Goal: Find specific page/section

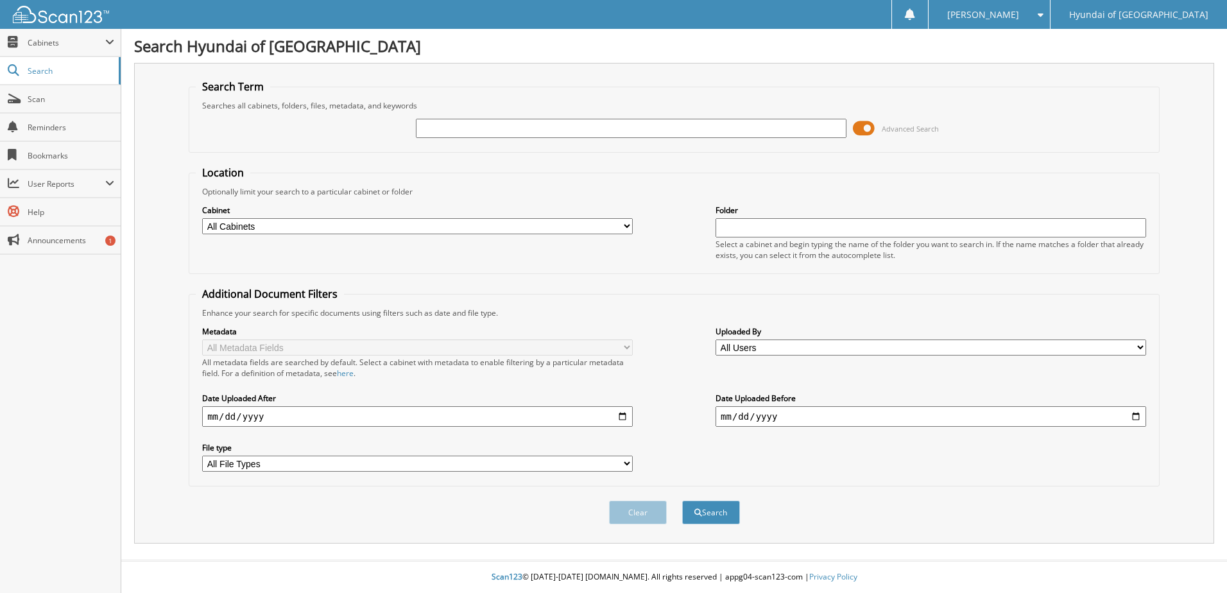
click at [863, 128] on span at bounding box center [864, 128] width 22 height 19
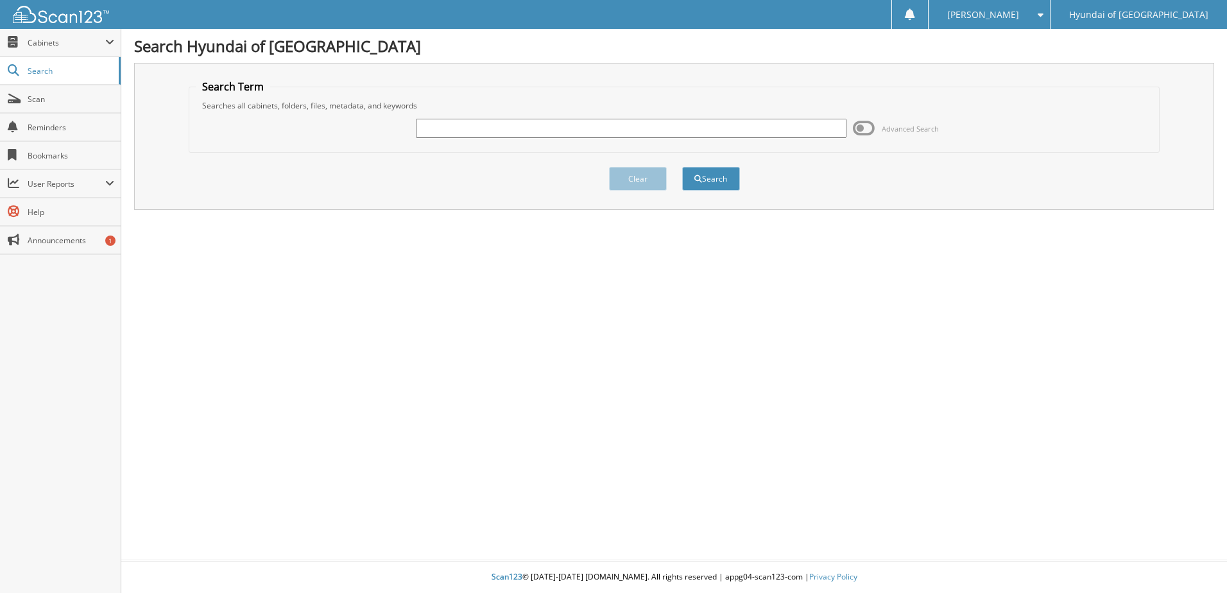
click at [627, 130] on input "text" at bounding box center [631, 128] width 431 height 19
type input "261436"
click at [721, 181] on button "Search" at bounding box center [711, 179] width 58 height 24
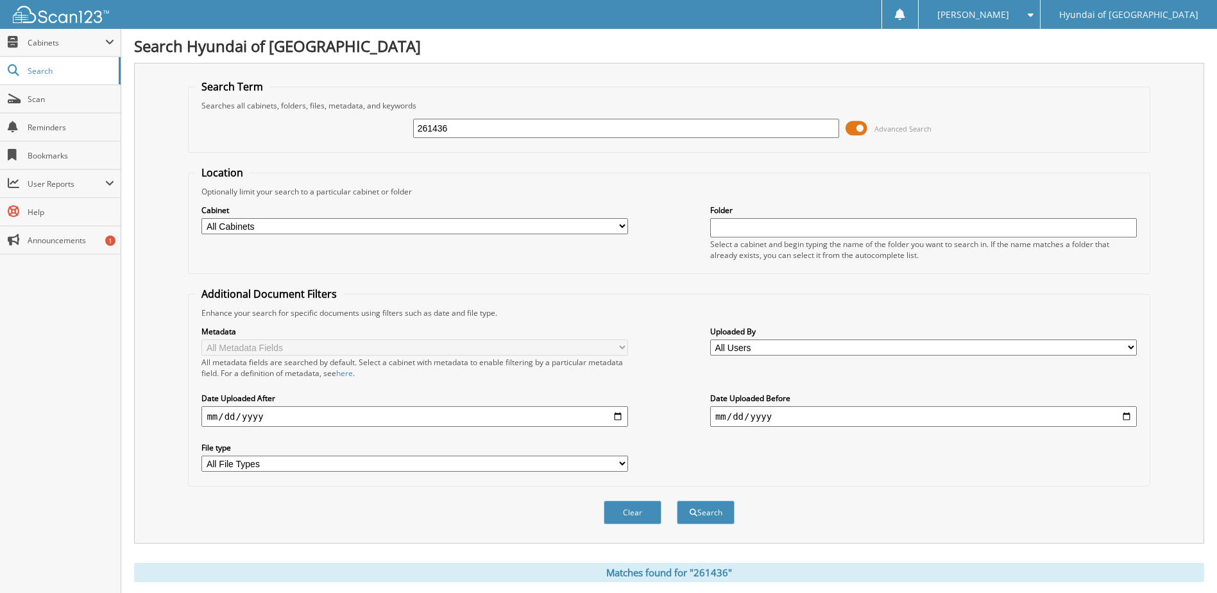
click at [854, 126] on span at bounding box center [857, 128] width 22 height 19
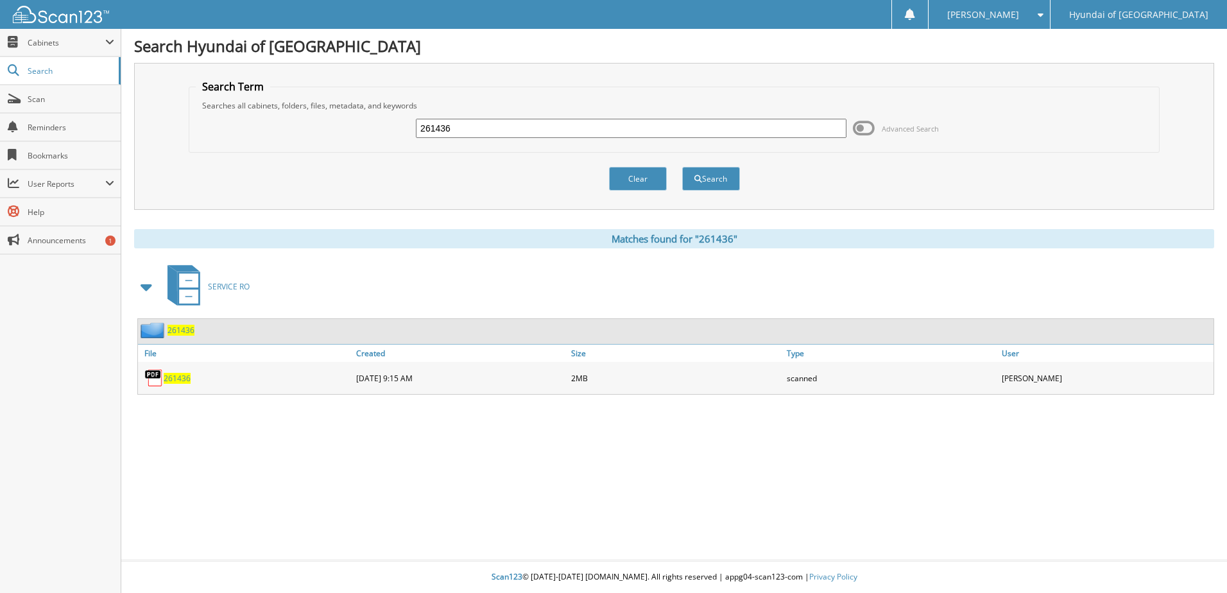
click at [182, 379] on span "261436" at bounding box center [177, 378] width 27 height 11
